Goal: Information Seeking & Learning: Compare options

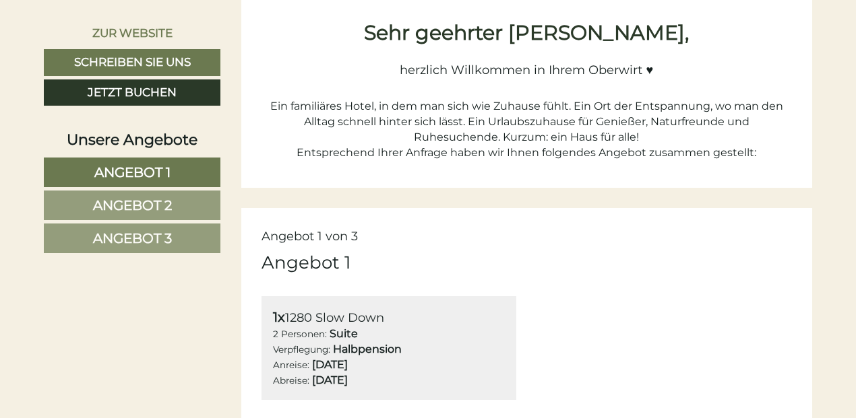
scroll to position [492, 0]
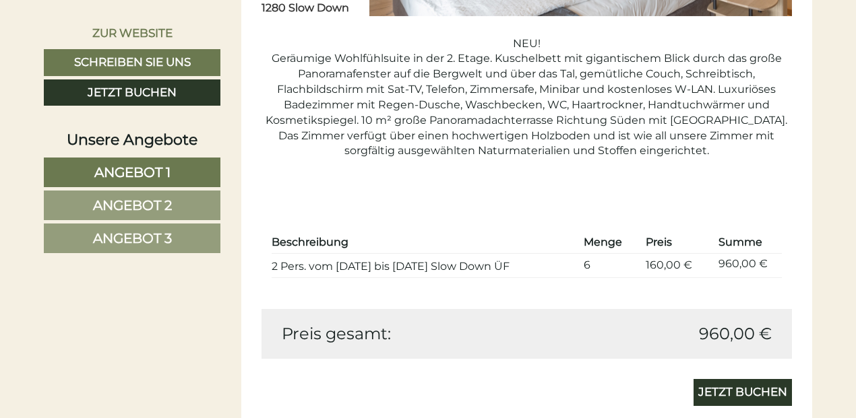
scroll to position [1160, 0]
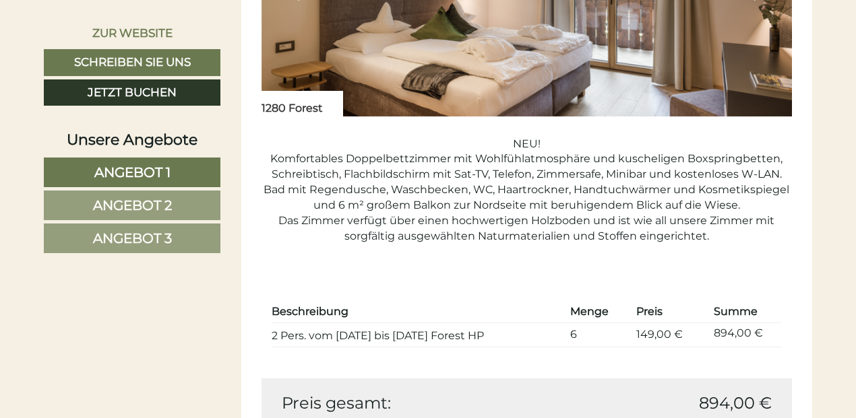
scroll to position [1973, 0]
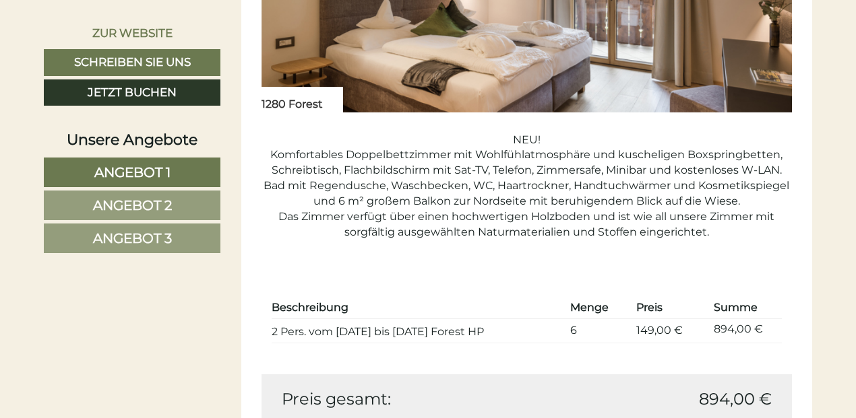
click at [565, 324] on td "2 Pers. vom 18.09. bis 21.09. 1280 Forest HP" at bounding box center [418, 331] width 293 height 24
click at [577, 352] on div "Beschreibung Menge Preis Summe 2 Pers. vom 18.09. bis 21.09. 1280 Forest HP 6 1…" at bounding box center [526, 321] width 531 height 108
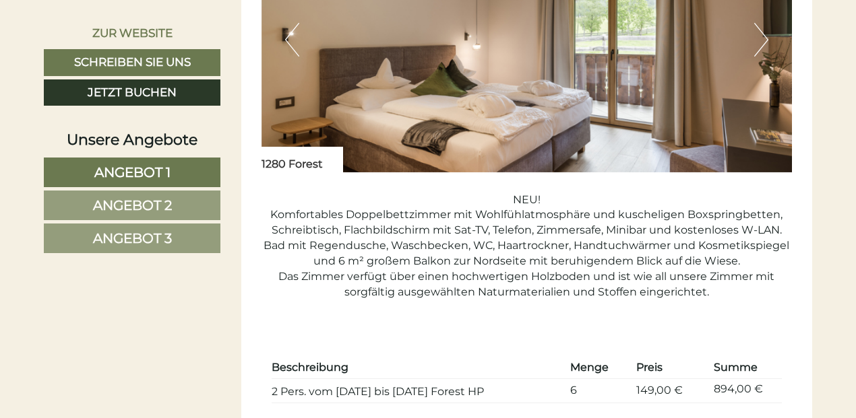
scroll to position [1971, 0]
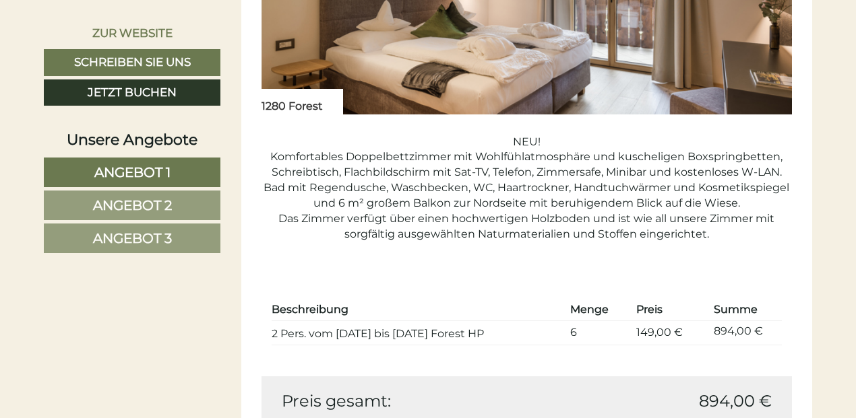
click at [577, 352] on div "Beschreibung Menge Preis Summe 2 Pers. vom 18.09. bis 21.09. 1280 Forest HP 6 1…" at bounding box center [526, 323] width 531 height 108
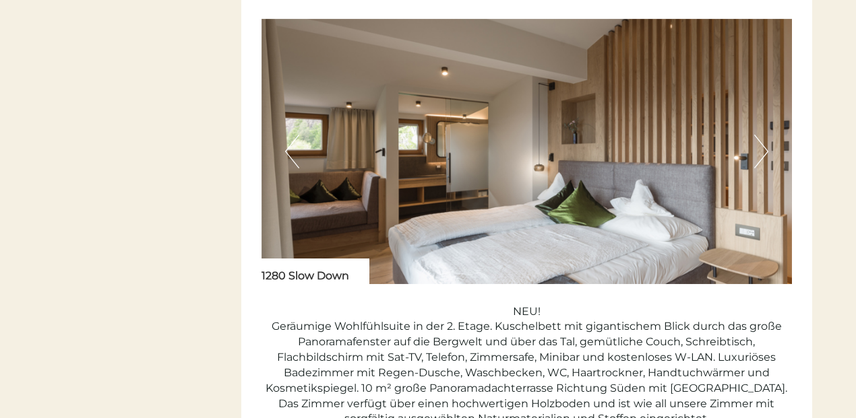
scroll to position [0, 0]
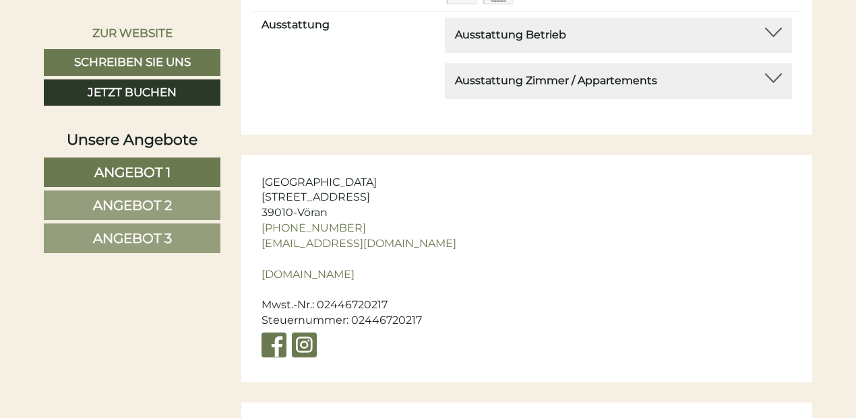
scroll to position [5849, 0]
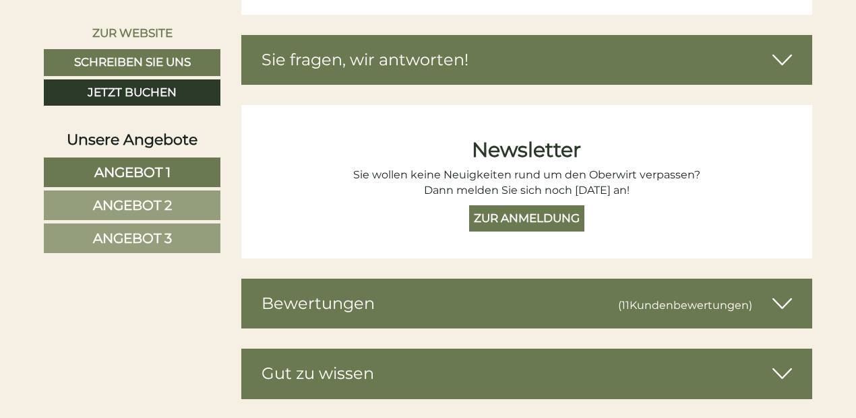
click at [710, 301] on div "Bewertungen (11 Kundenbewertungen )" at bounding box center [526, 304] width 571 height 50
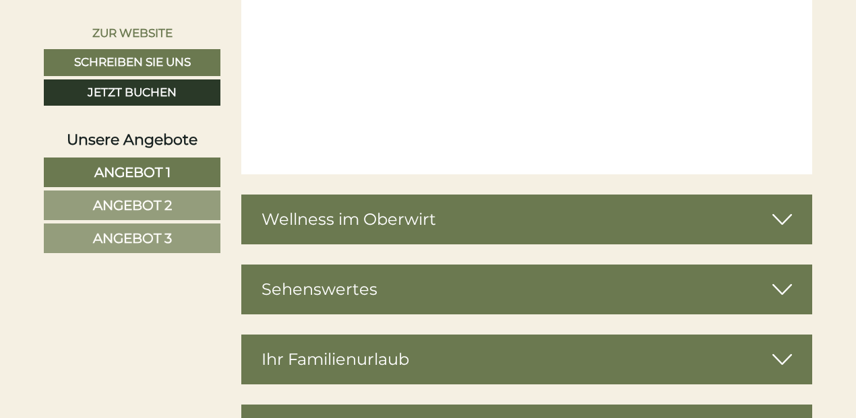
scroll to position [4407, 0]
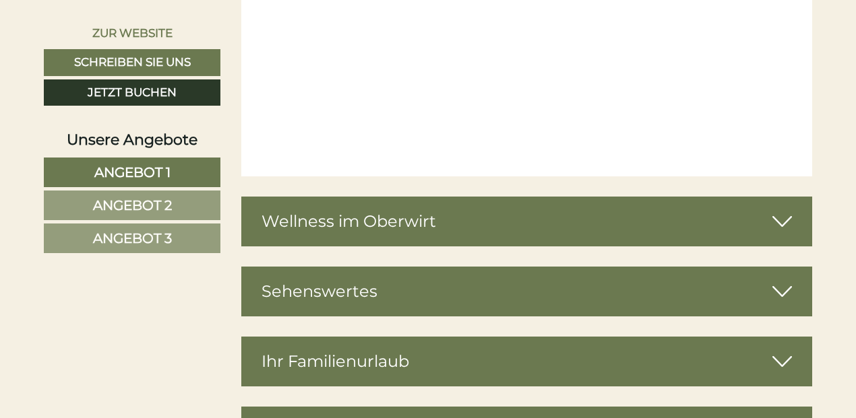
drag, startPoint x: 708, startPoint y: 330, endPoint x: 532, endPoint y: 346, distance: 175.9
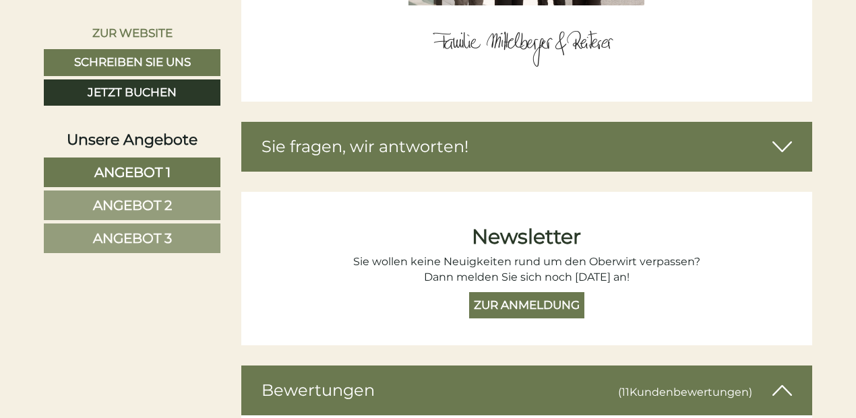
scroll to position [5168, 0]
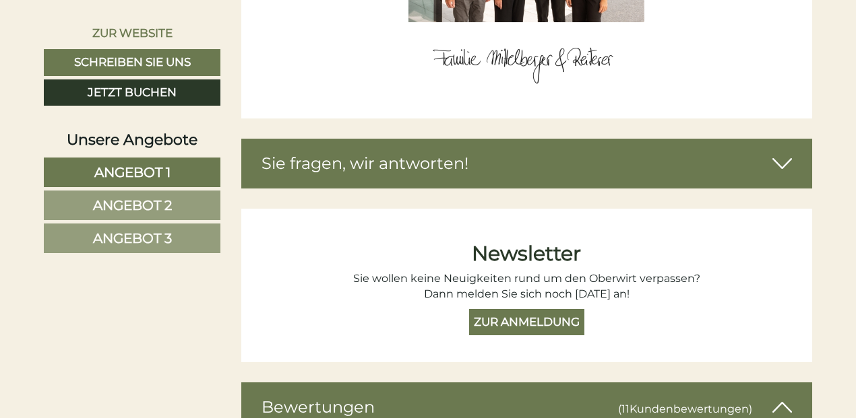
click at [173, 166] on link "Angebot 1" at bounding box center [132, 173] width 177 height 30
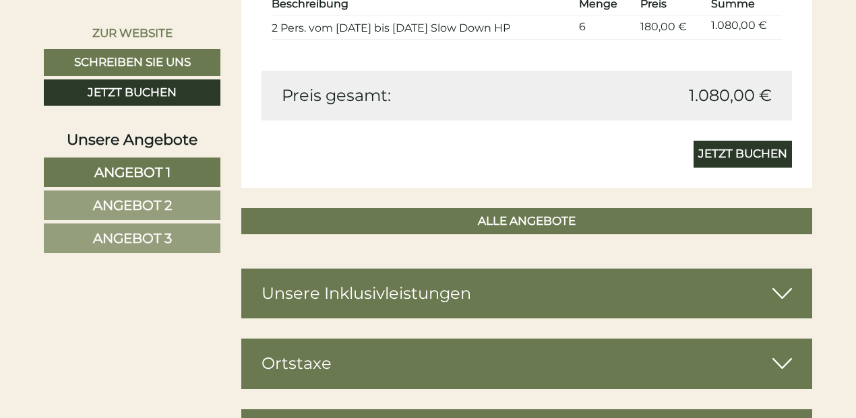
scroll to position [1400, 0]
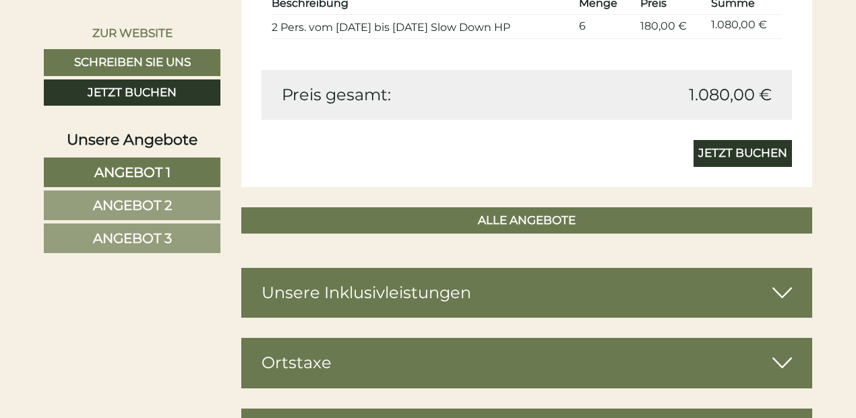
click at [174, 211] on link "Angebot 2" at bounding box center [132, 206] width 177 height 30
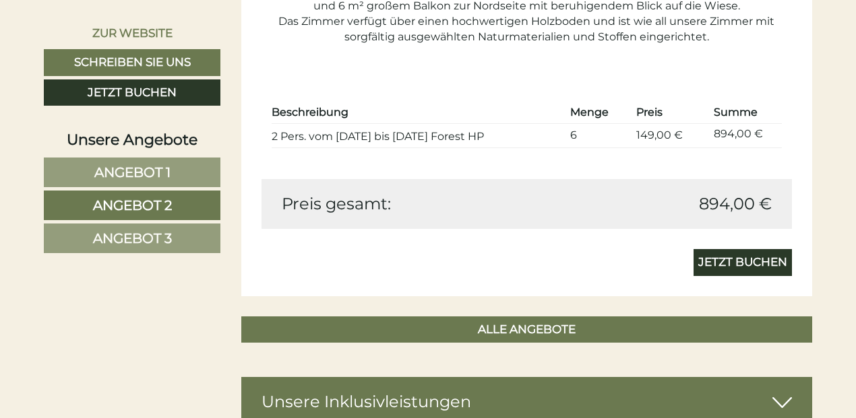
scroll to position [1265, 0]
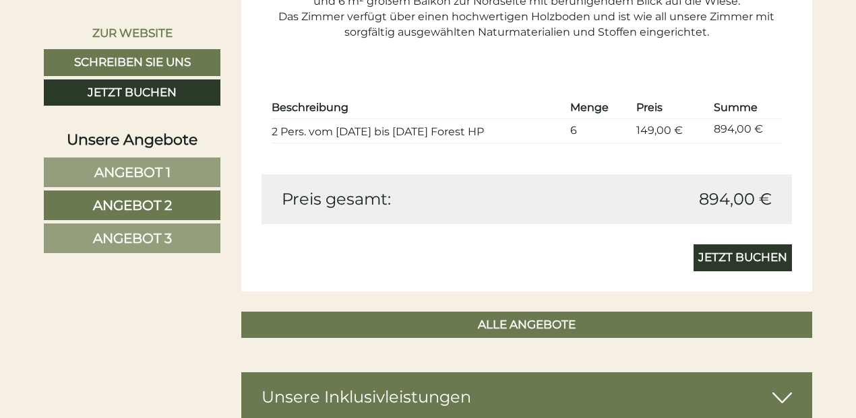
click at [170, 239] on span "Angebot 3" at bounding box center [132, 238] width 79 height 16
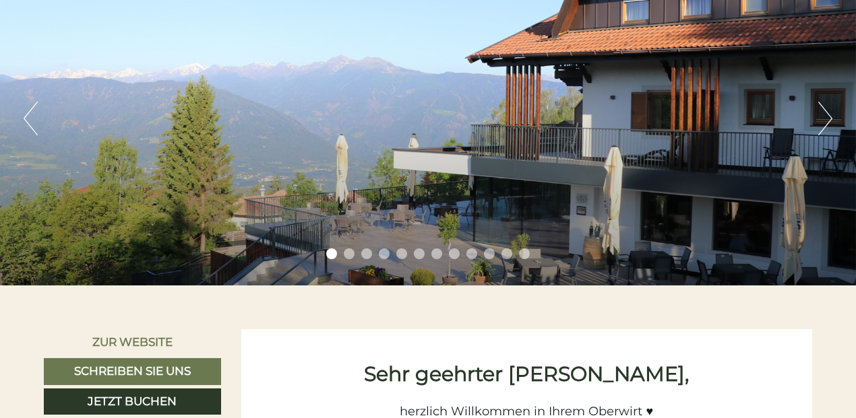
scroll to position [63, 0]
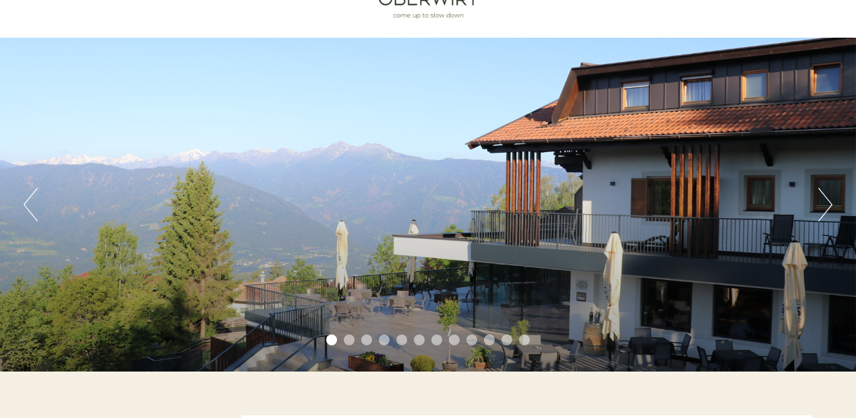
click at [350, 337] on li "2" at bounding box center [349, 340] width 11 height 11
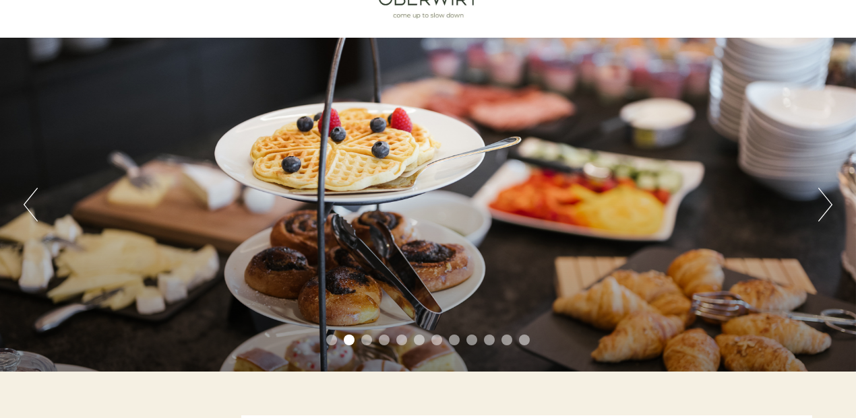
click at [365, 341] on li "3" at bounding box center [366, 340] width 11 height 11
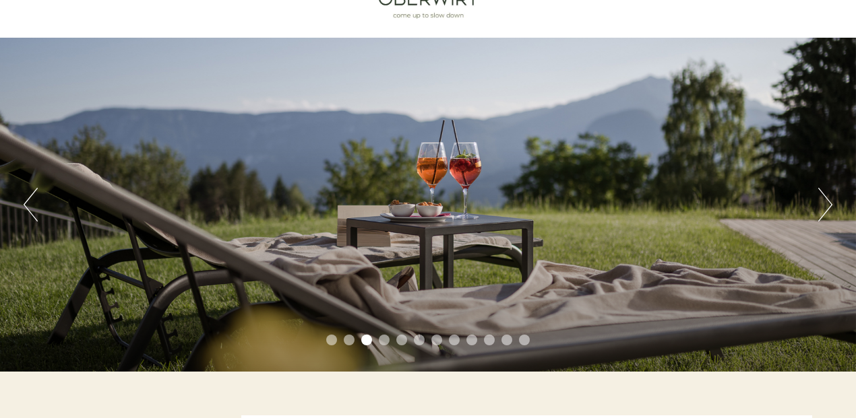
click at [383, 341] on li "4" at bounding box center [384, 340] width 11 height 11
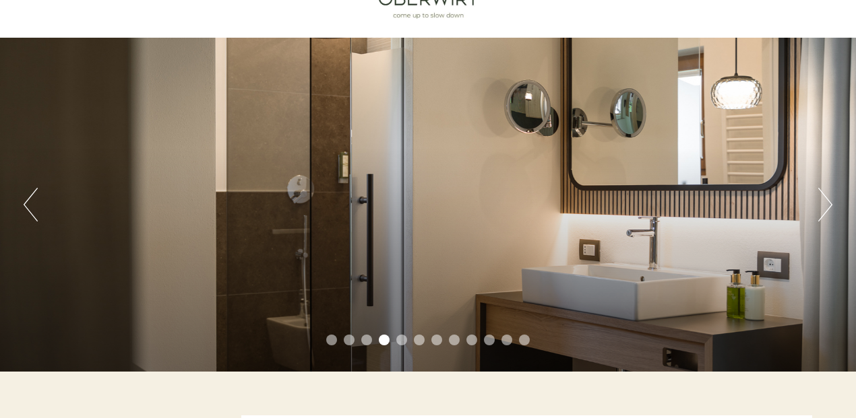
click at [401, 340] on li "5" at bounding box center [401, 340] width 11 height 11
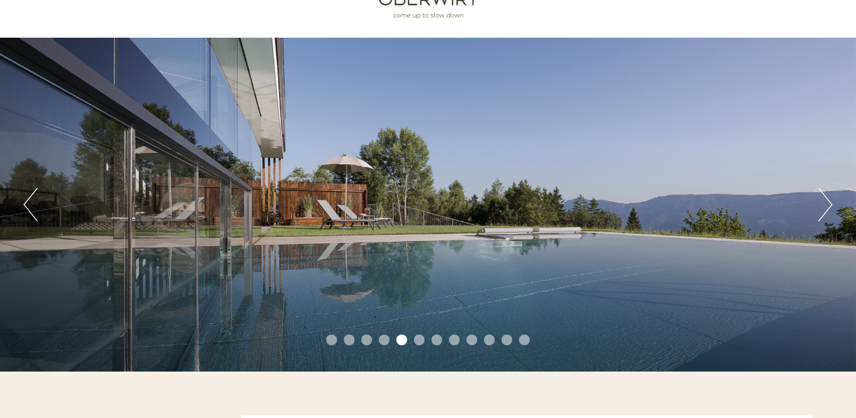
click at [416, 339] on li "6" at bounding box center [419, 340] width 11 height 11
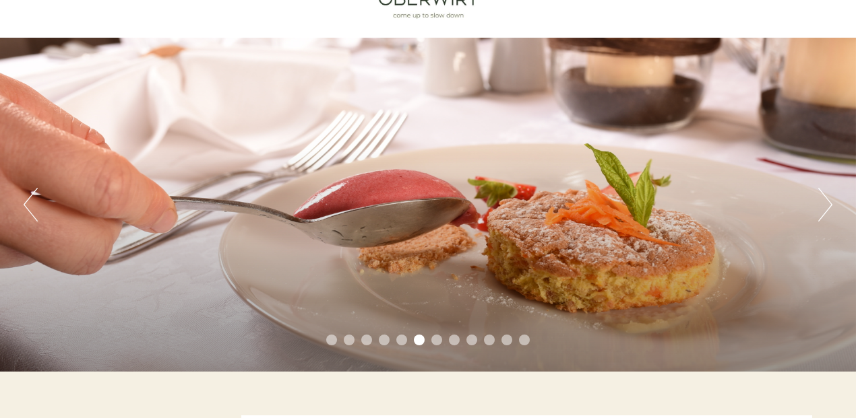
click at [435, 340] on li "7" at bounding box center [436, 340] width 11 height 11
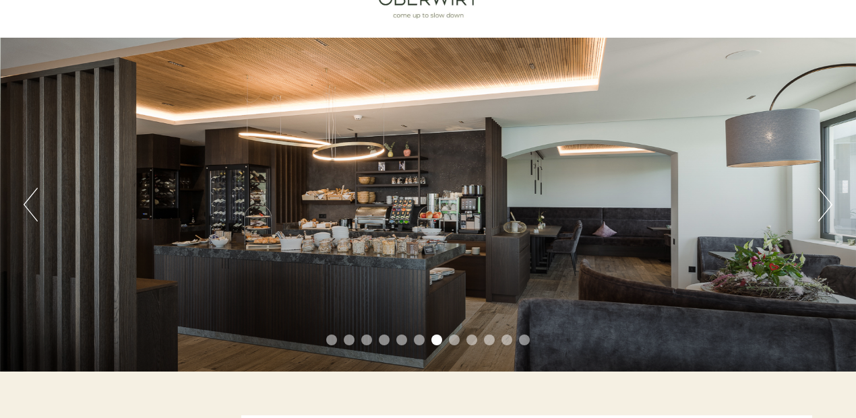
click at [451, 340] on li "8" at bounding box center [454, 340] width 11 height 11
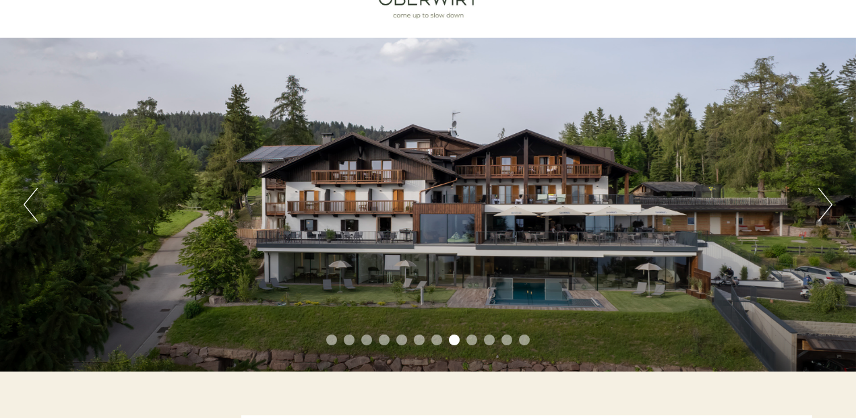
click at [471, 338] on li "9" at bounding box center [471, 340] width 11 height 11
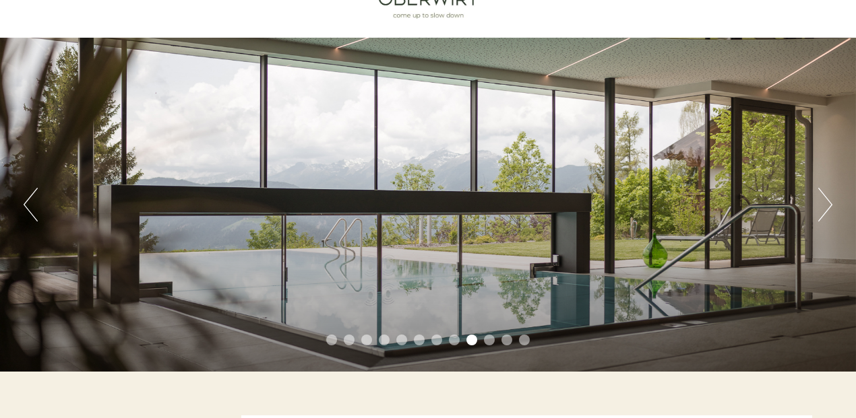
click at [489, 340] on li "10" at bounding box center [489, 340] width 11 height 11
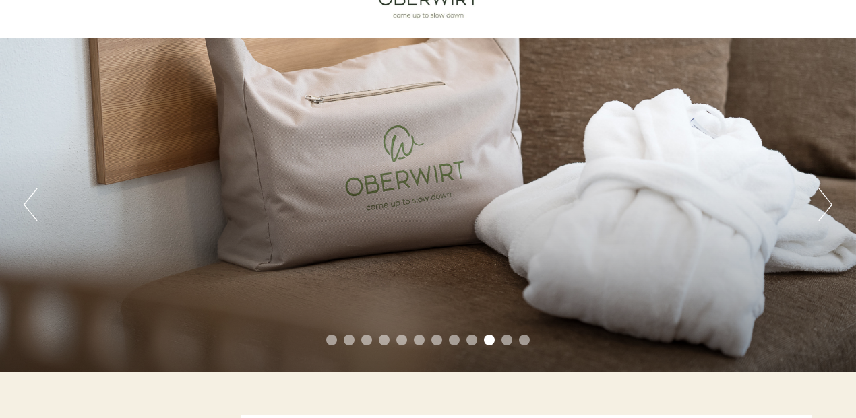
click at [506, 340] on li "11" at bounding box center [506, 340] width 11 height 11
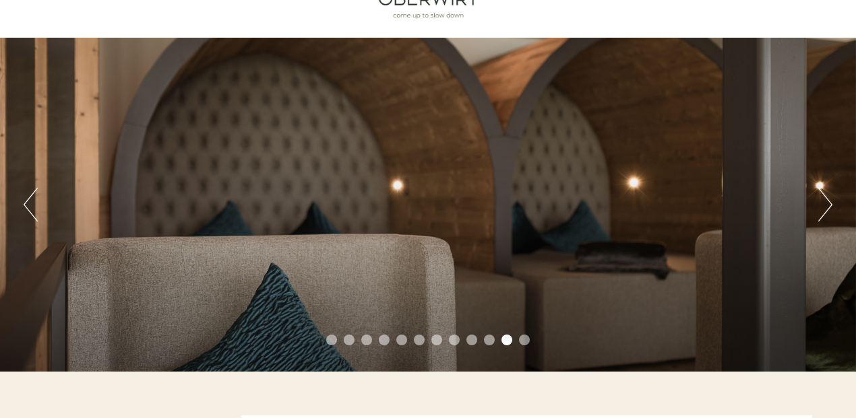
click at [524, 340] on li "12" at bounding box center [524, 340] width 11 height 11
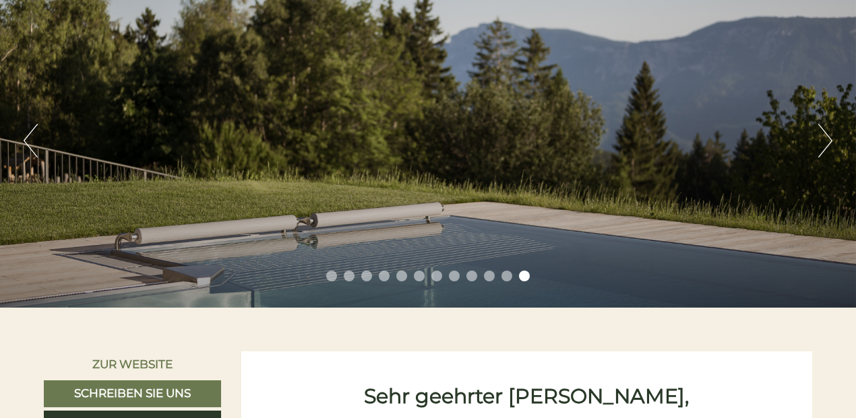
scroll to position [125, 0]
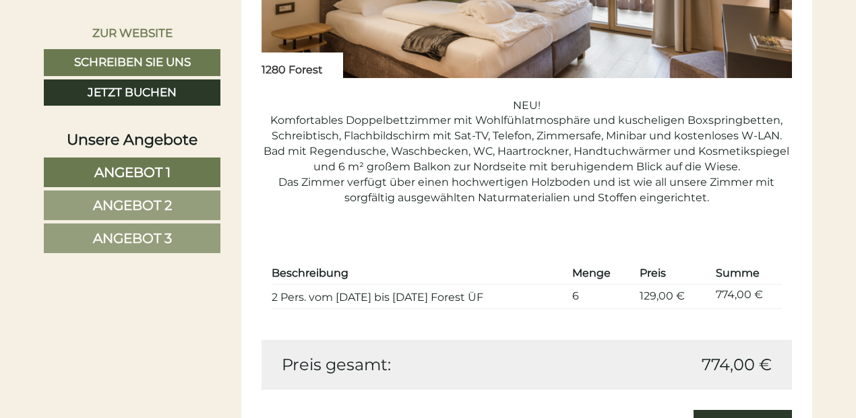
scroll to position [2009, 0]
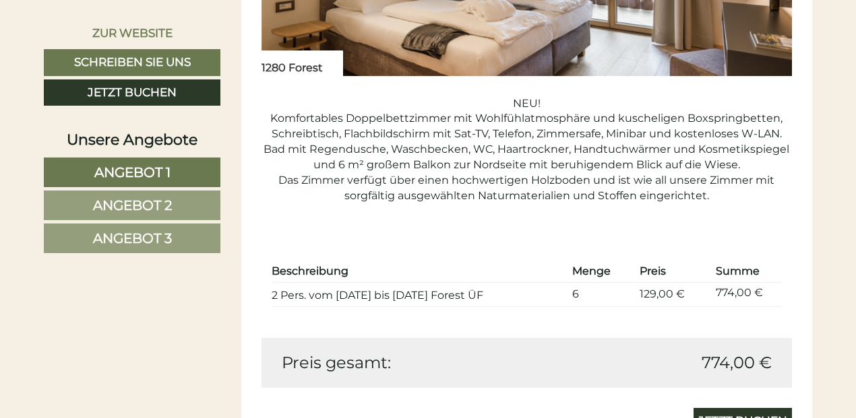
click at [730, 395] on div "Angebot 2 von 3 Angebot 2 1x 1280 Forest 2 Personen: Doppelzimmer Verpflegung: …" at bounding box center [526, 26] width 571 height 857
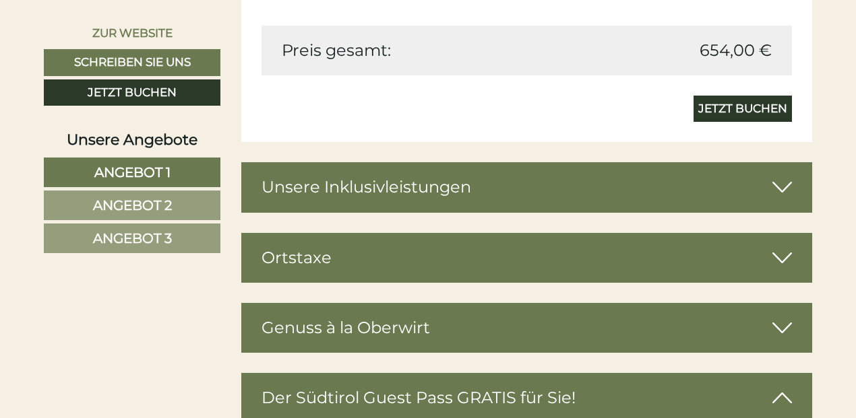
scroll to position [3184, 0]
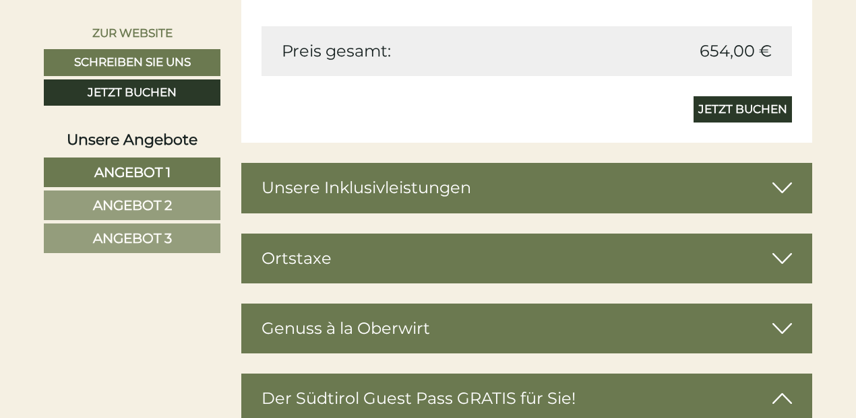
click at [161, 203] on span "Angebot 2" at bounding box center [132, 205] width 79 height 16
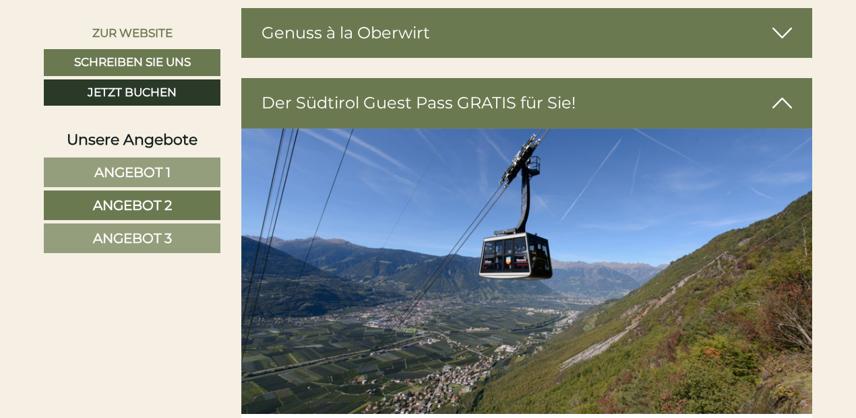
scroll to position [1768, 0]
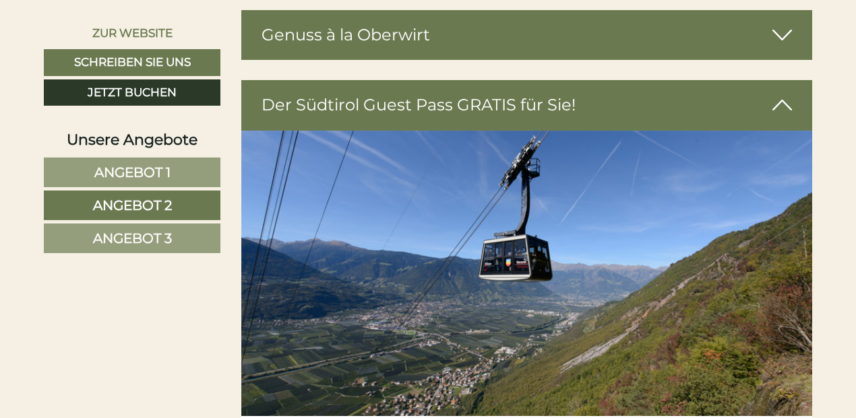
click at [150, 239] on span "Angebot 3" at bounding box center [132, 238] width 79 height 16
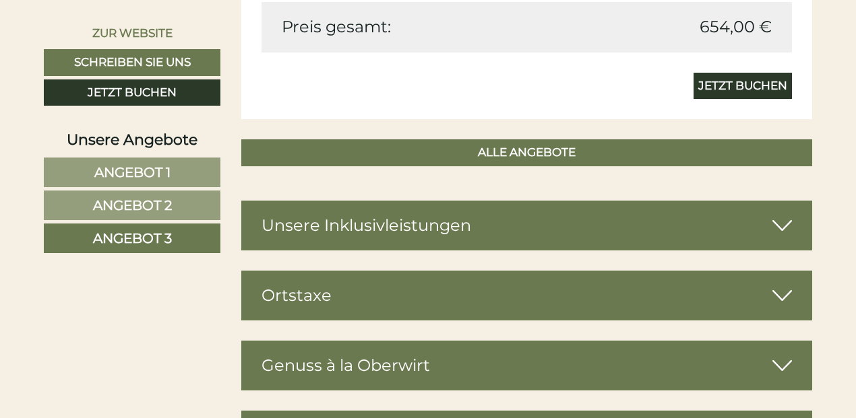
scroll to position [1418, 0]
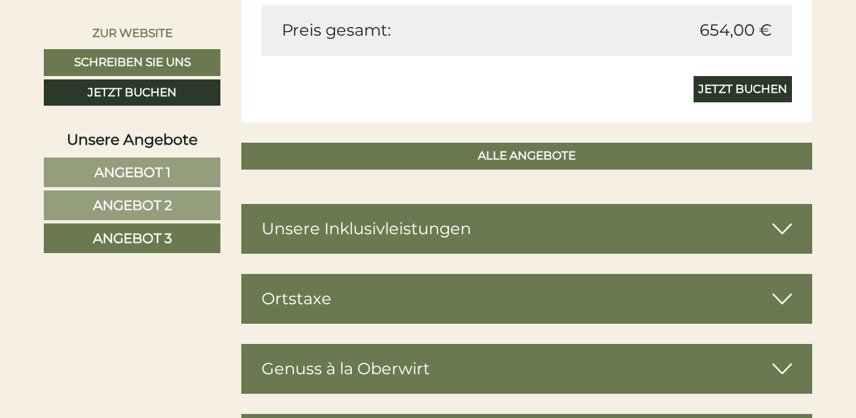
click at [782, 229] on icon at bounding box center [782, 229] width 20 height 23
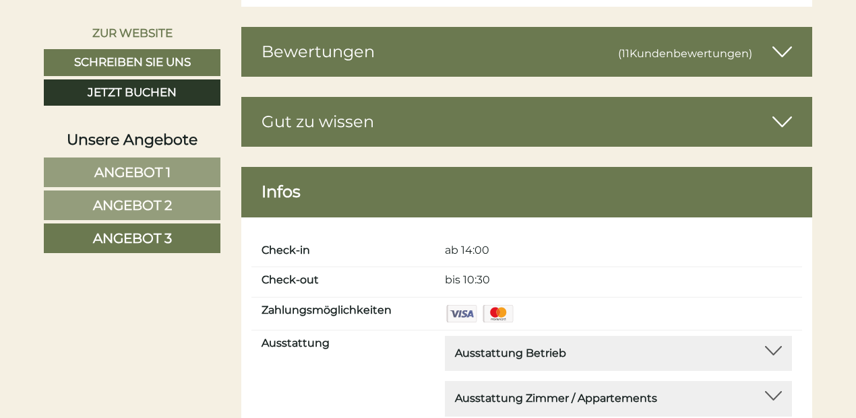
scroll to position [4901, 0]
